Goal: Transaction & Acquisition: Purchase product/service

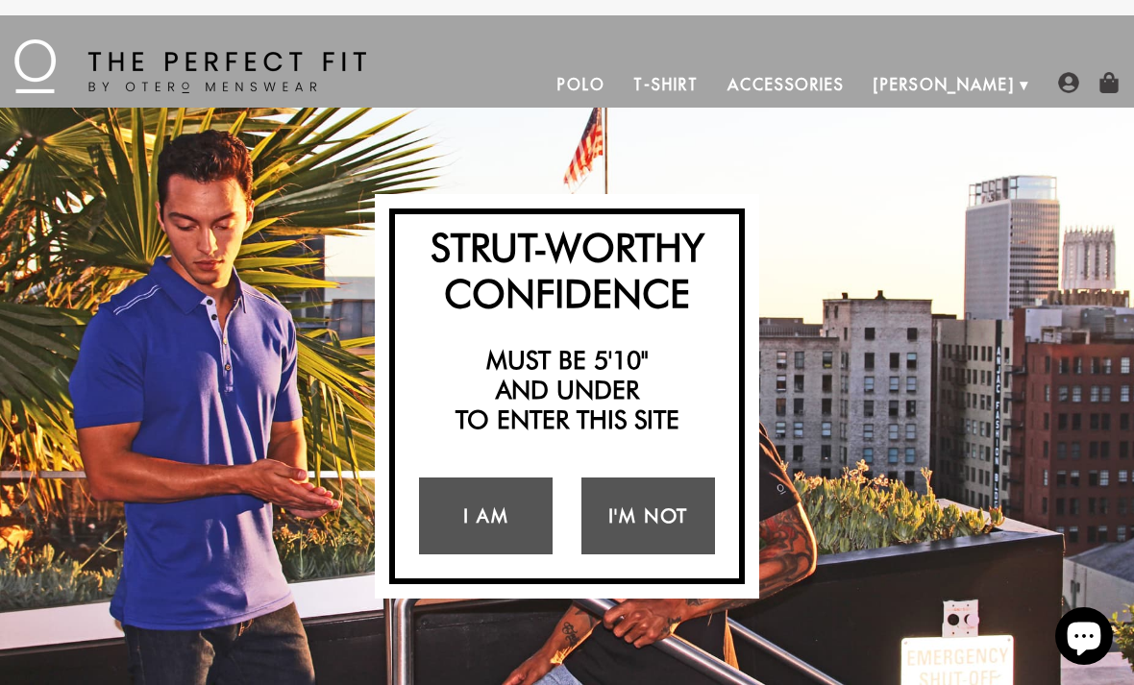
click at [499, 520] on link "I Am" at bounding box center [486, 516] width 134 height 77
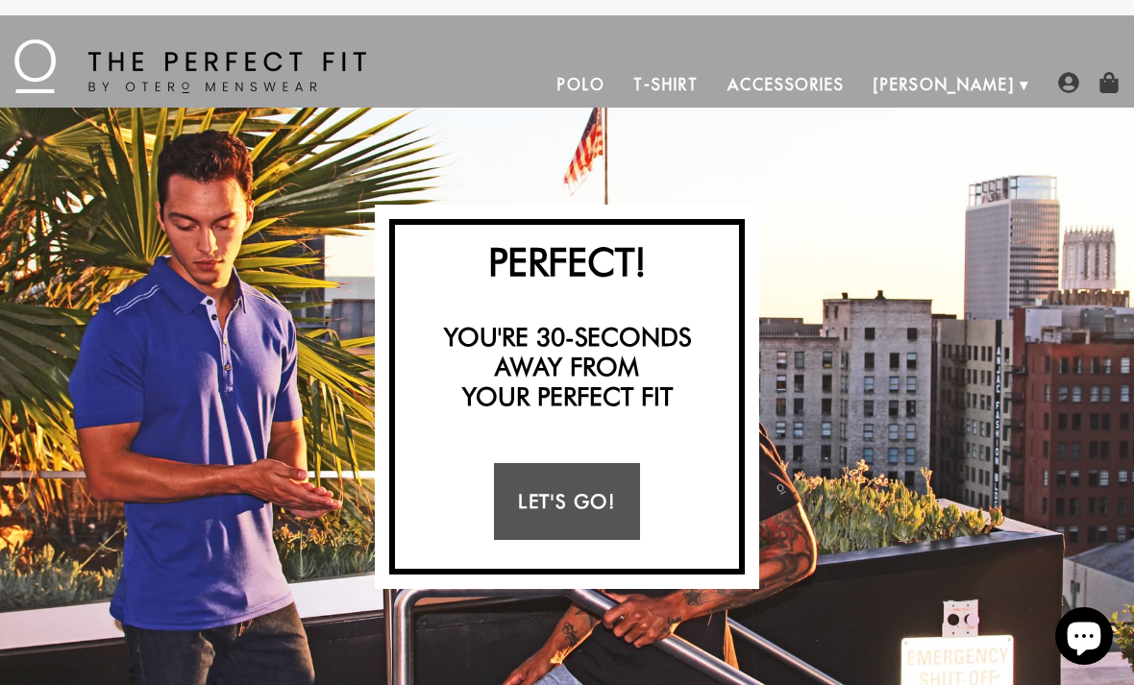
click at [598, 499] on link "Let's Go!" at bounding box center [566, 501] width 145 height 77
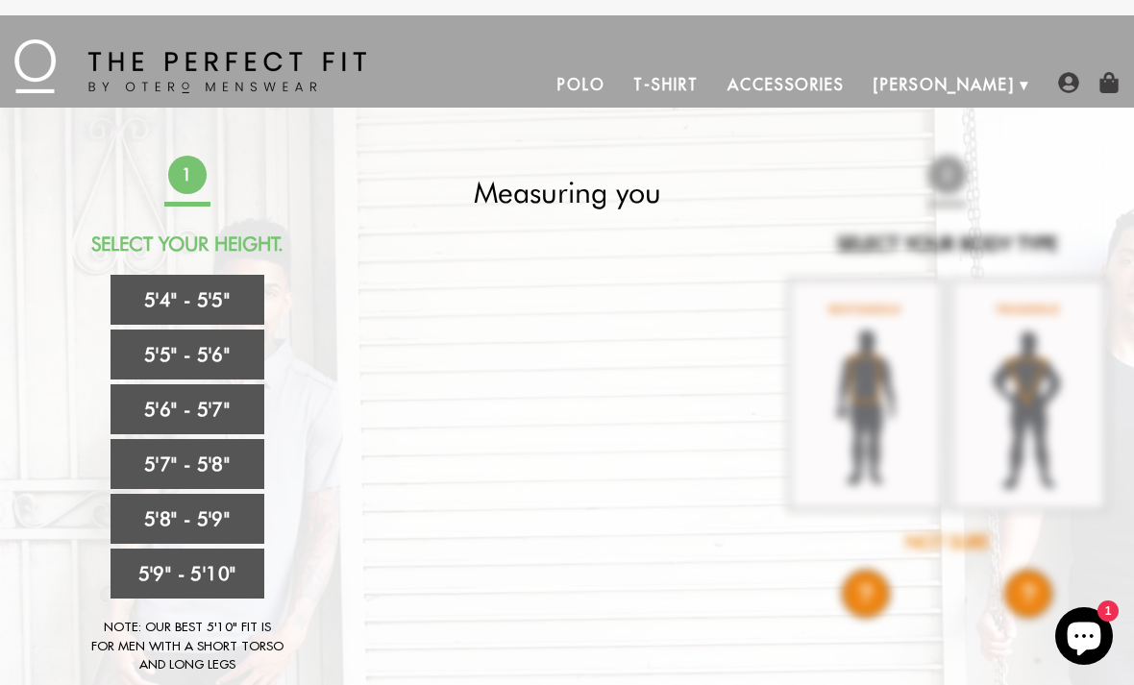
click at [175, 353] on link "5'5" - 5'6"" at bounding box center [188, 355] width 154 height 50
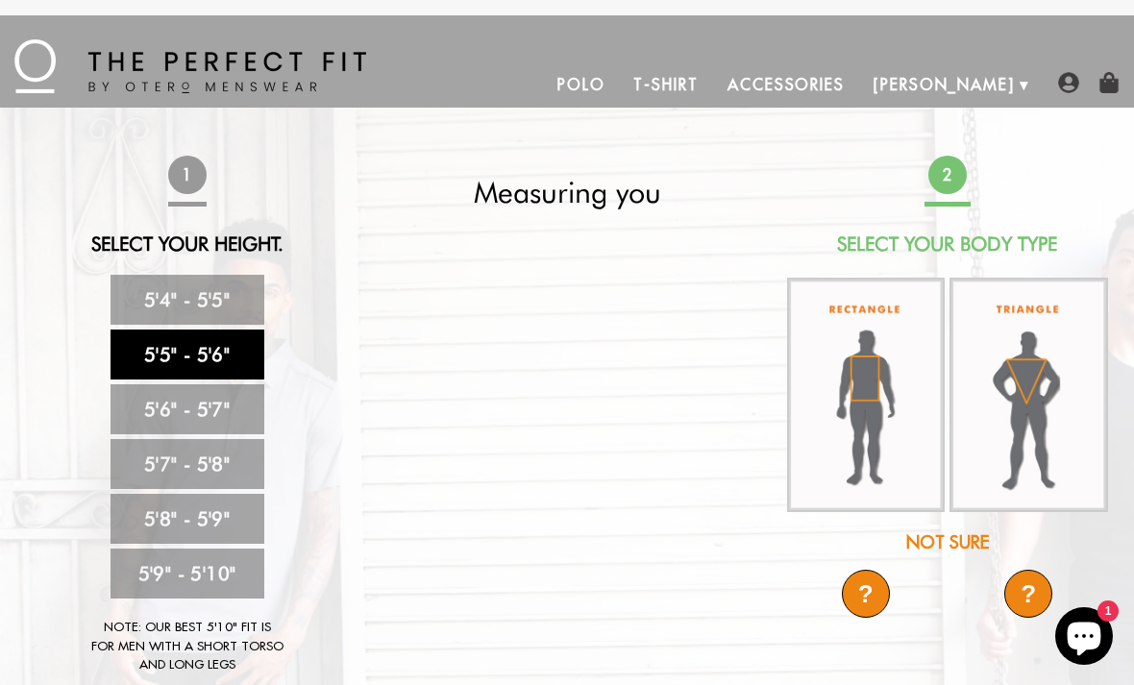
click at [880, 399] on img at bounding box center [866, 396] width 159 height 236
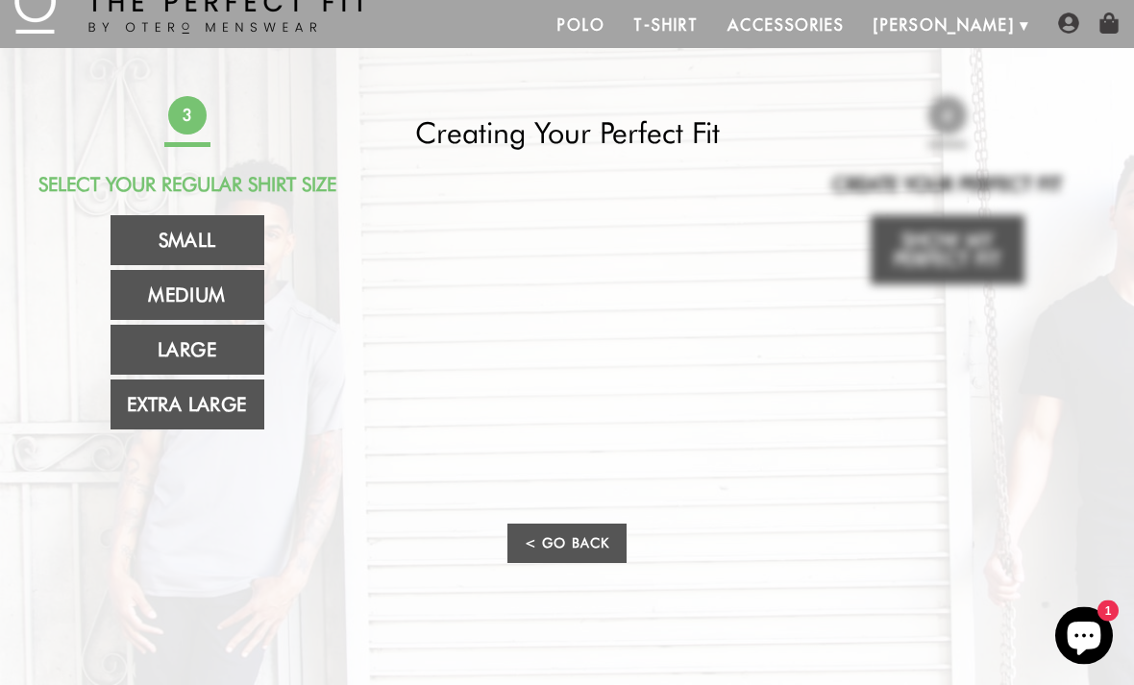
scroll to position [61, 0]
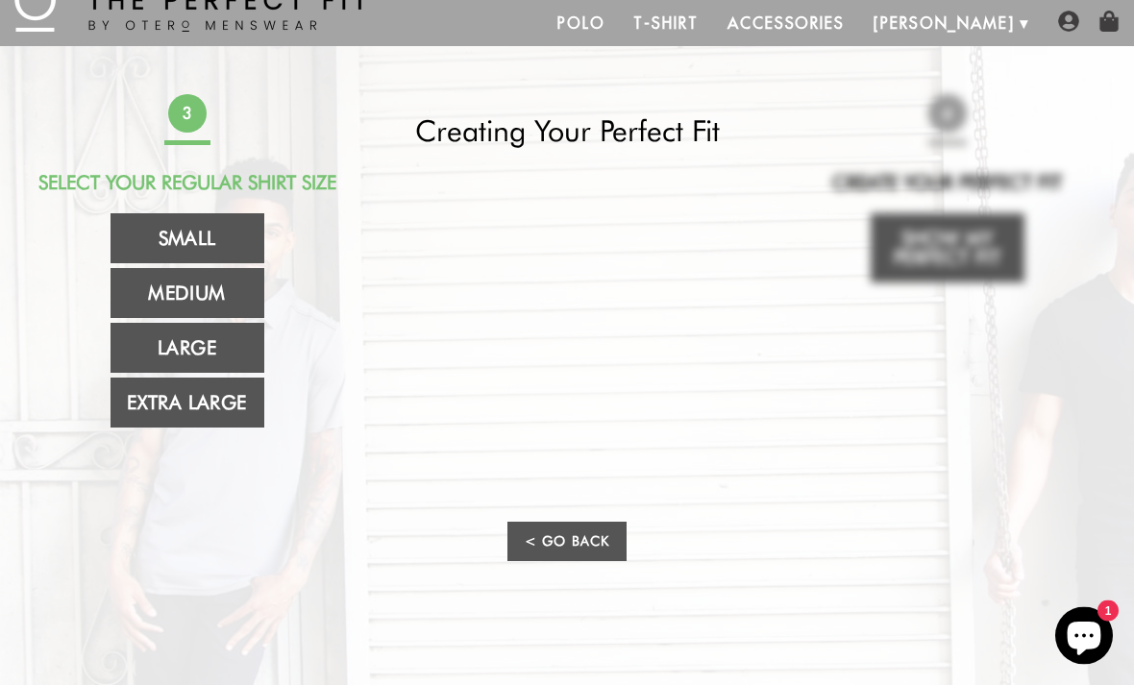
click at [190, 240] on link "Small" at bounding box center [188, 239] width 154 height 50
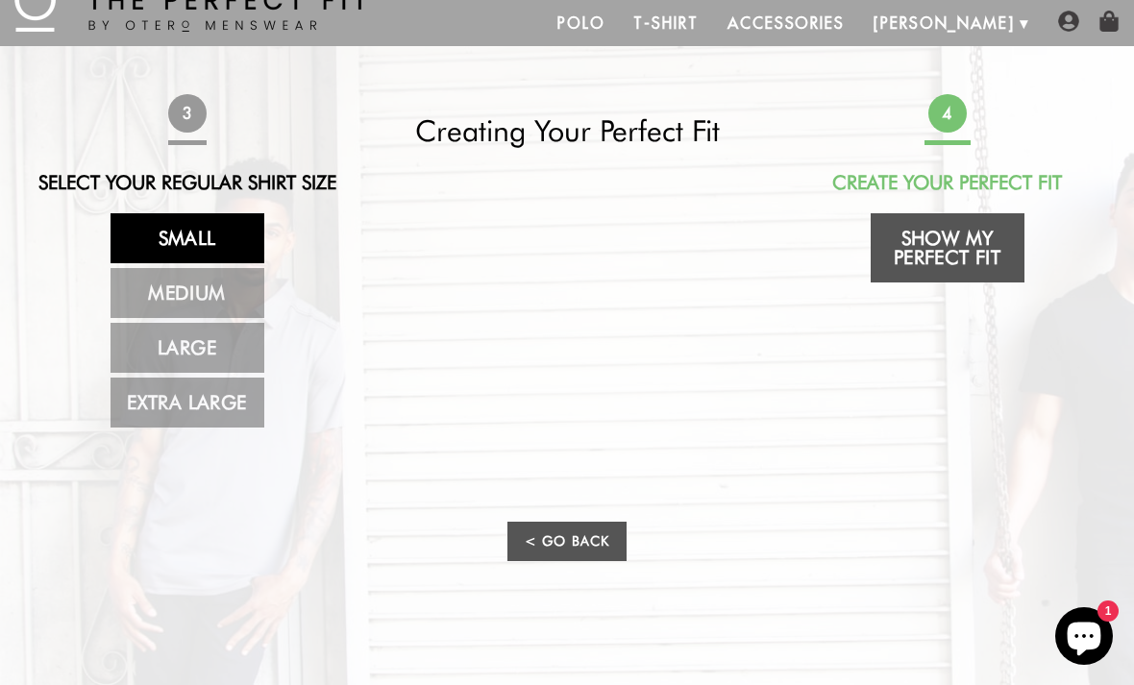
click at [967, 254] on link "Show My Perfect Fit" at bounding box center [948, 247] width 154 height 69
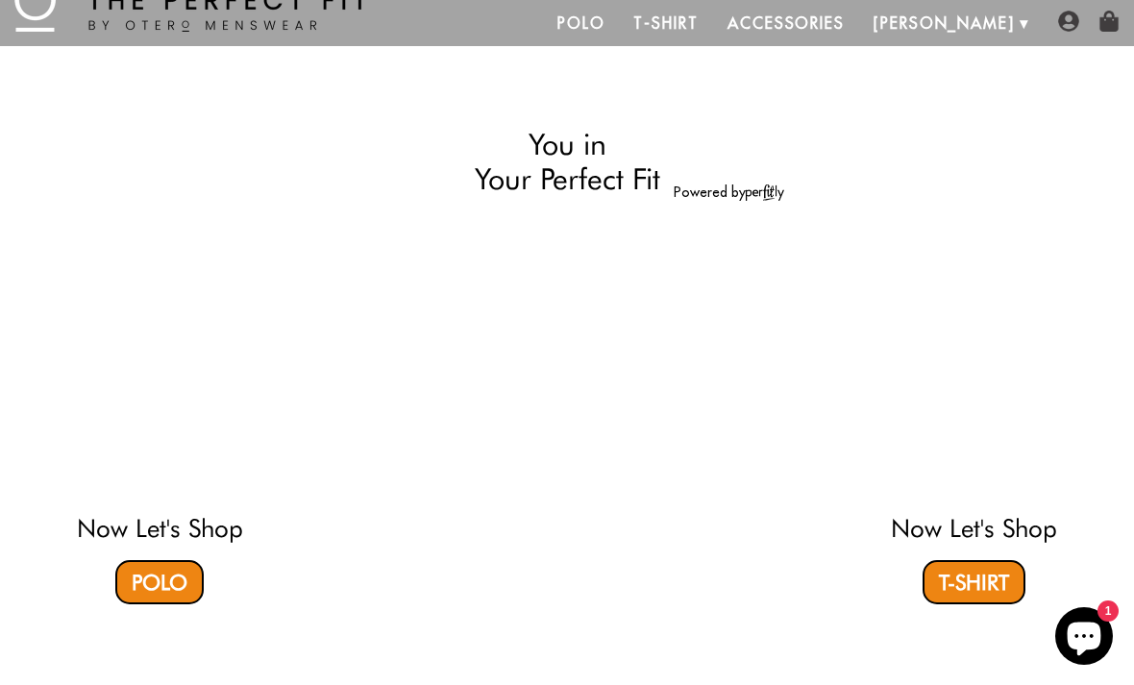
select select "55-56"
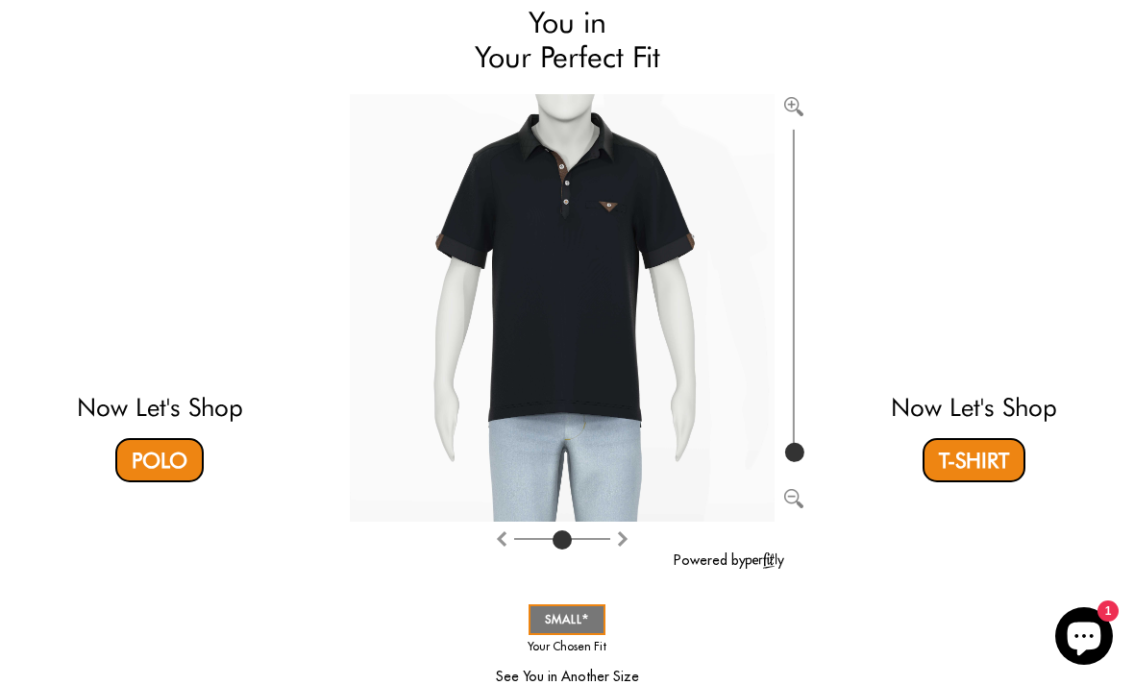
scroll to position [168, 0]
click at [990, 462] on link "T-Shirt" at bounding box center [974, 462] width 103 height 44
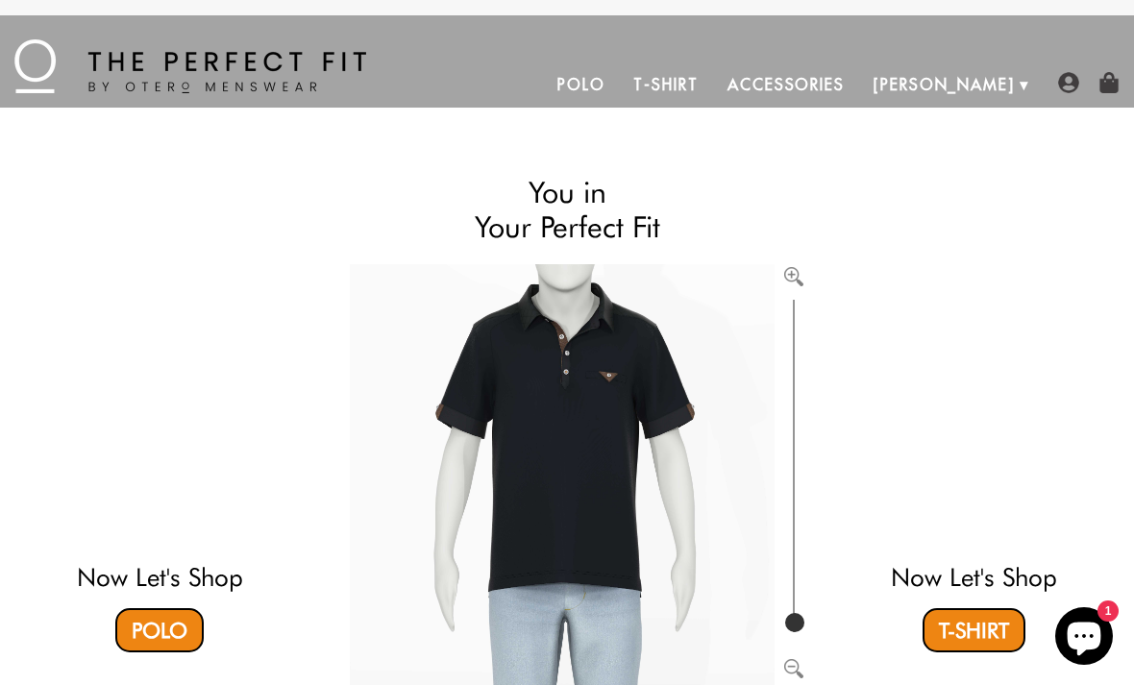
scroll to position [231, 0]
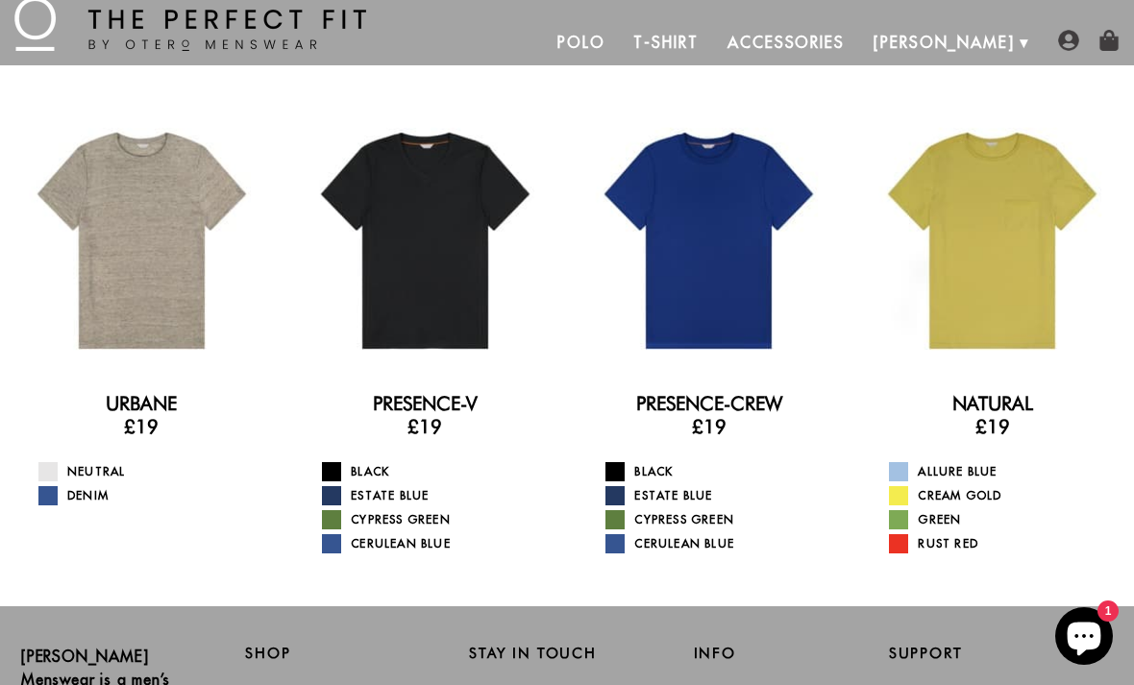
scroll to position [48, 0]
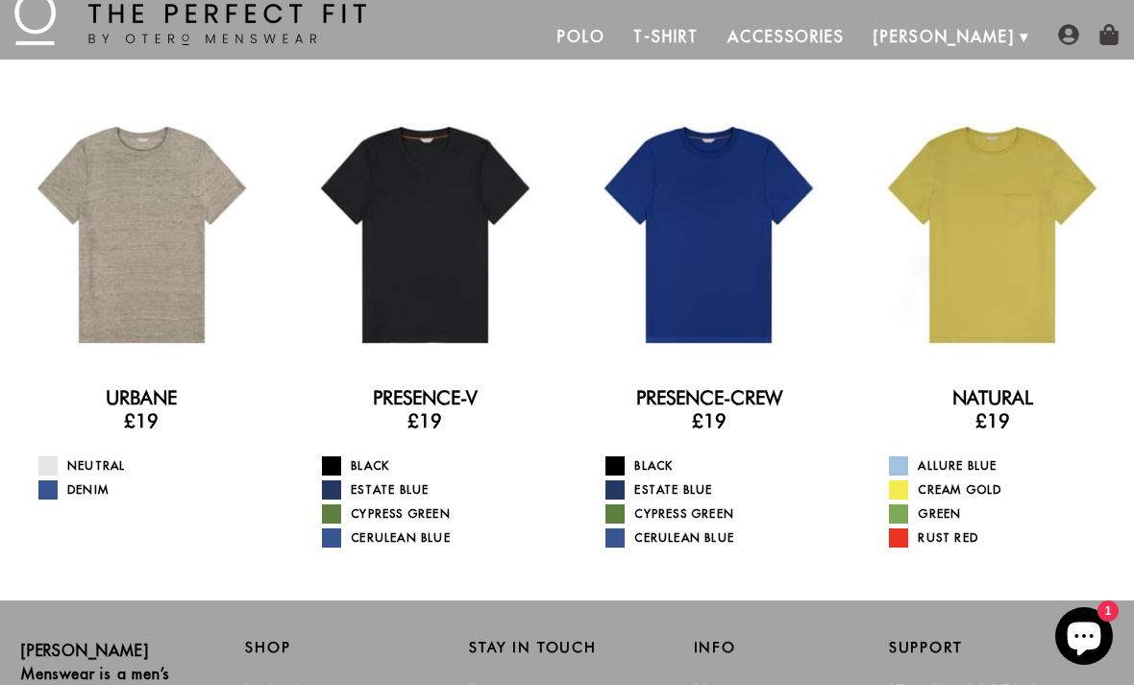
click at [1107, 162] on div at bounding box center [992, 235] width 255 height 255
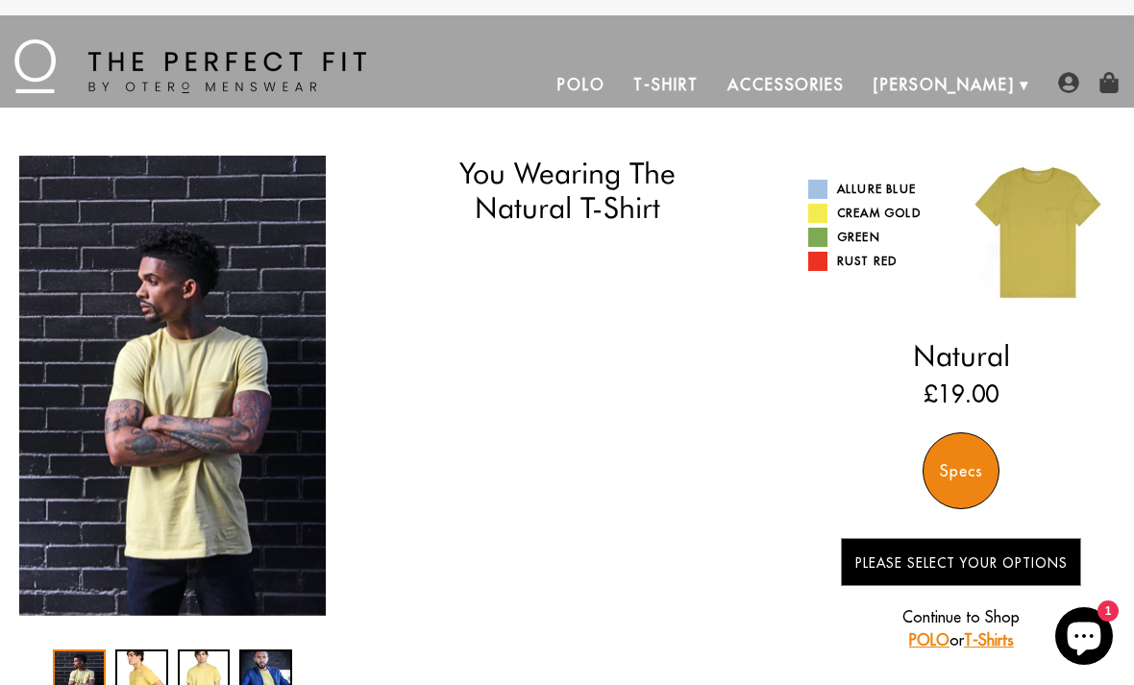
select select "55-56"
